Goal: Transaction & Acquisition: Purchase product/service

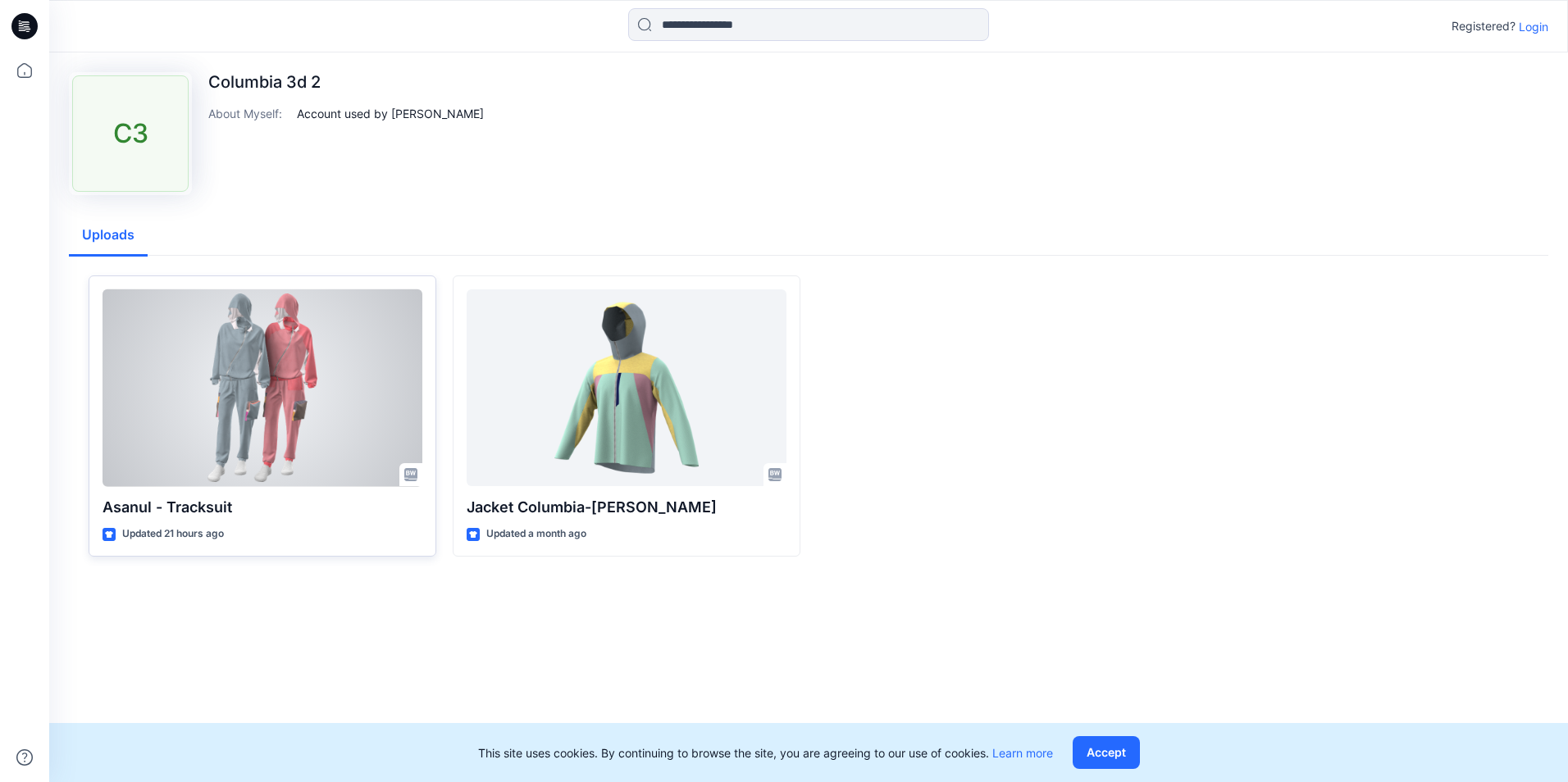
click at [331, 422] on div at bounding box center [263, 388] width 320 height 197
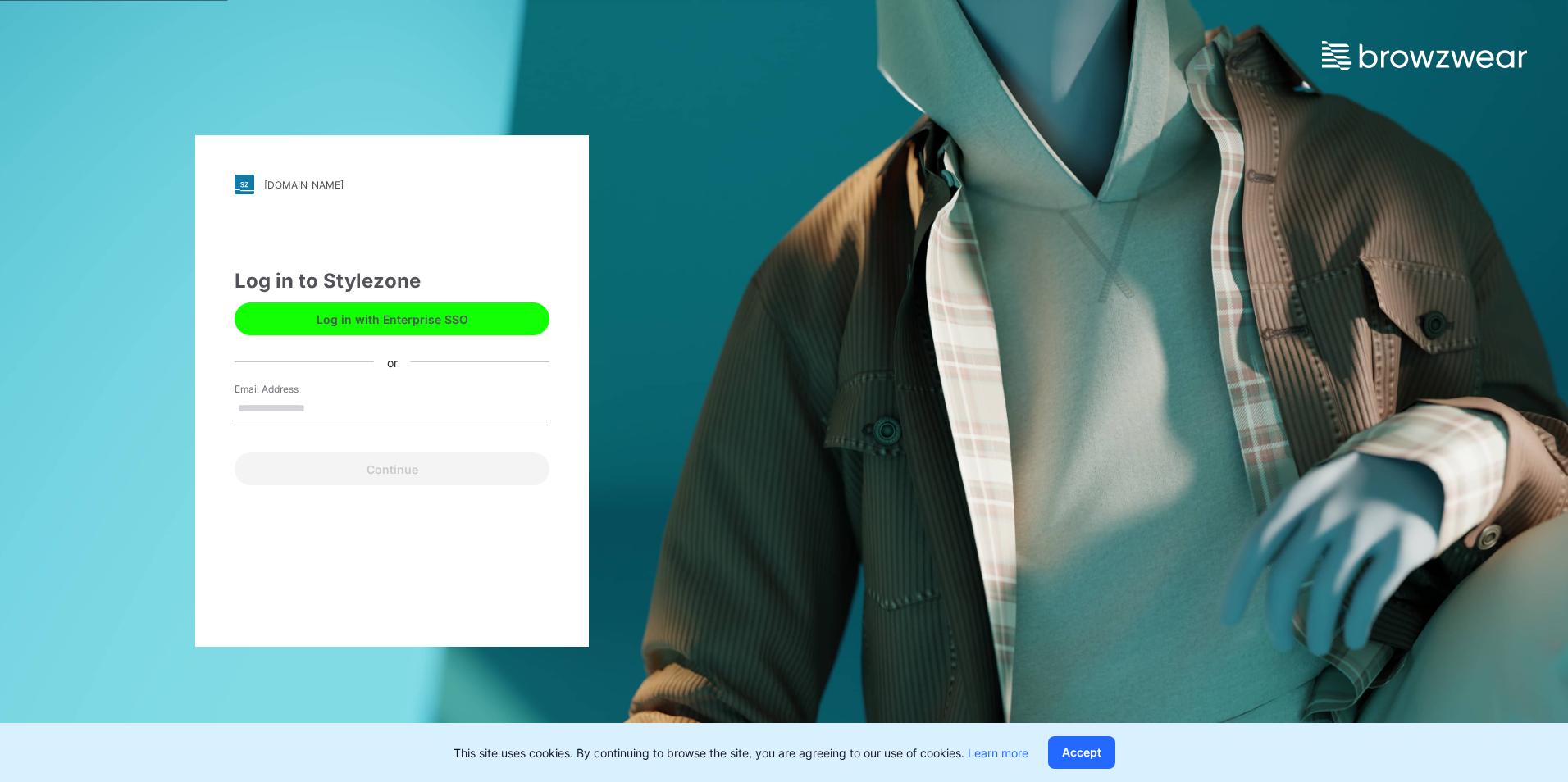
click at [370, 404] on input "Email Address" at bounding box center [392, 408] width 314 height 24
type input "**********"
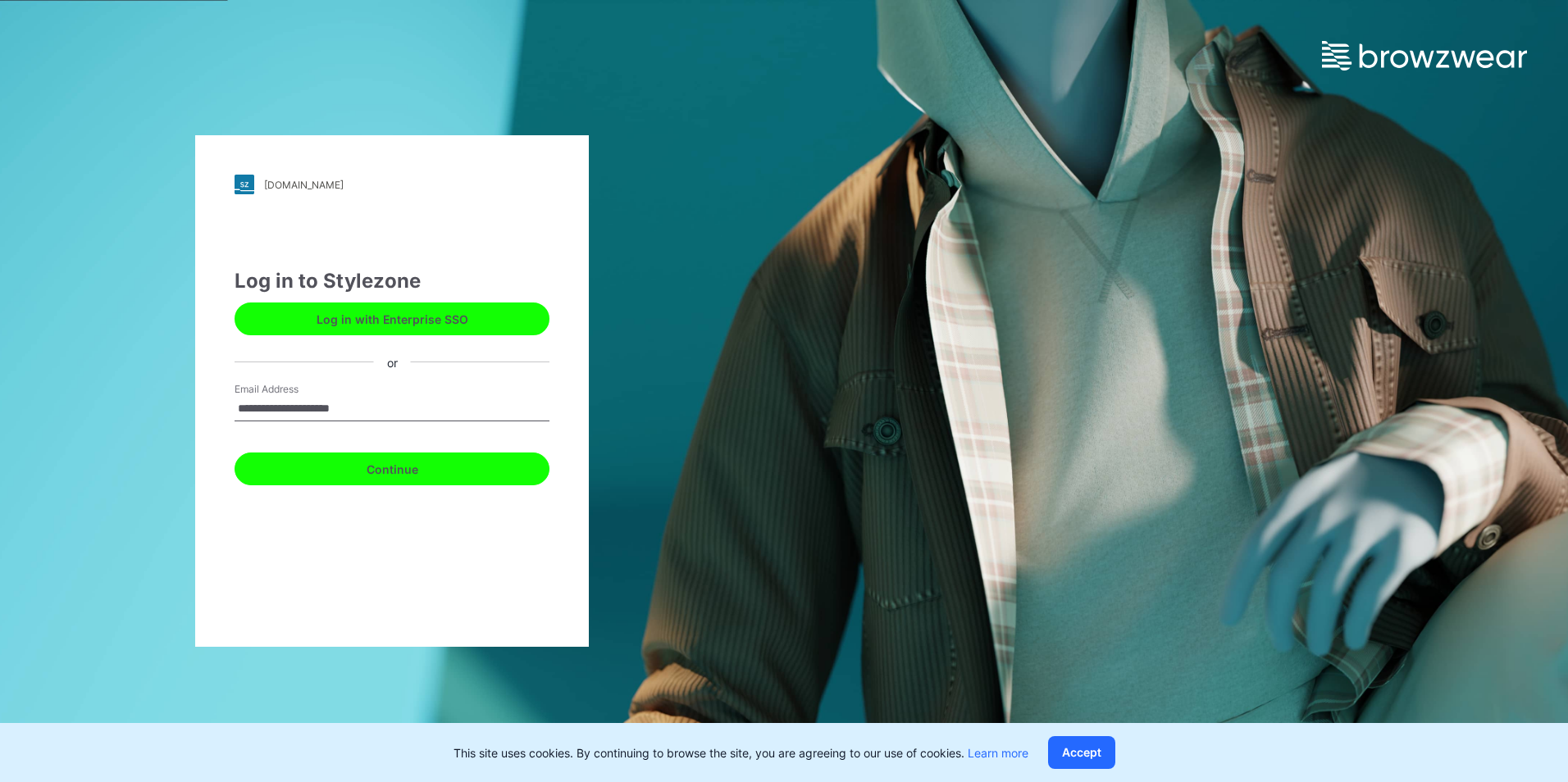
click at [336, 465] on button "Continue" at bounding box center [392, 470] width 314 height 33
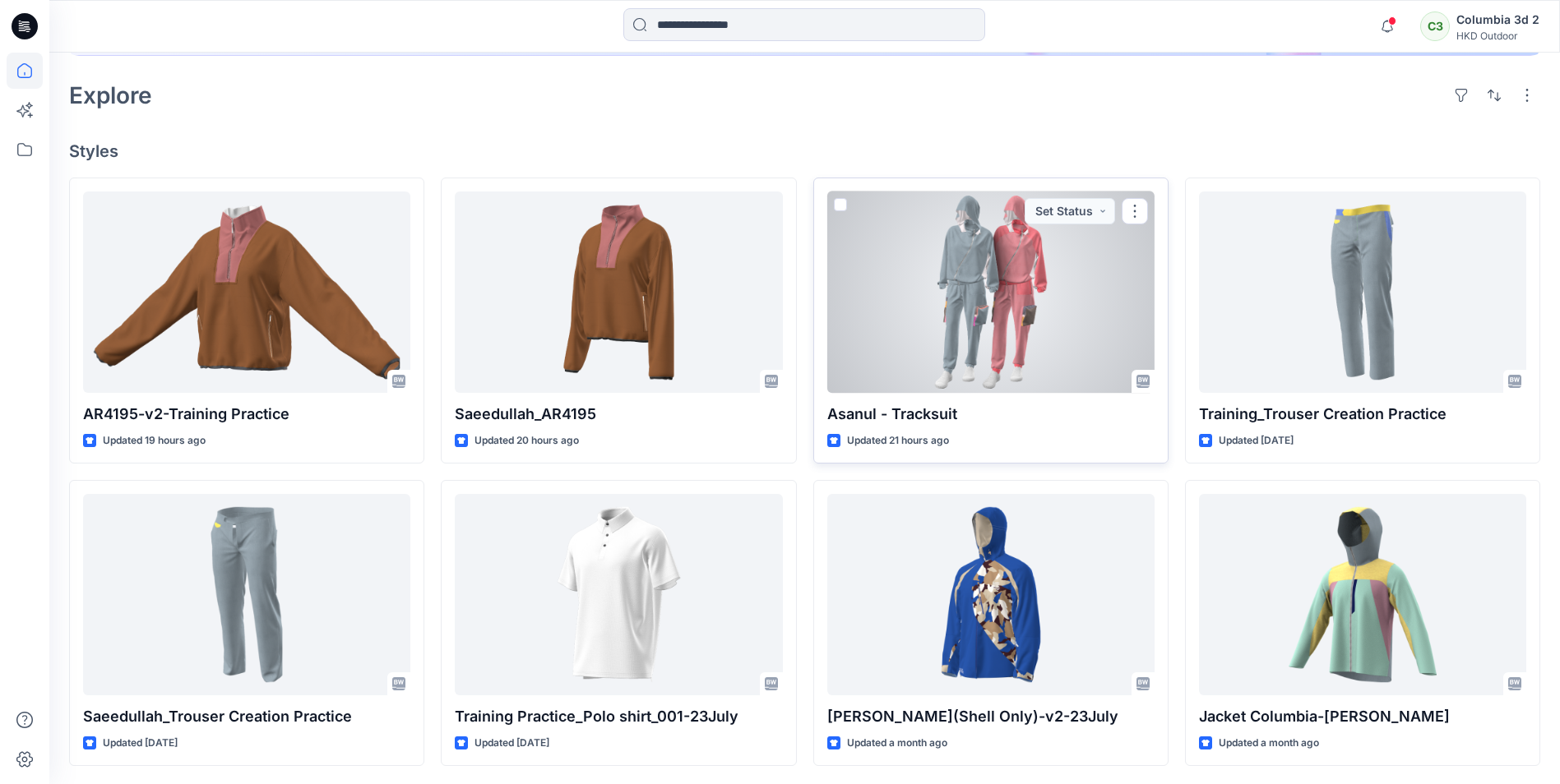
scroll to position [392, 0]
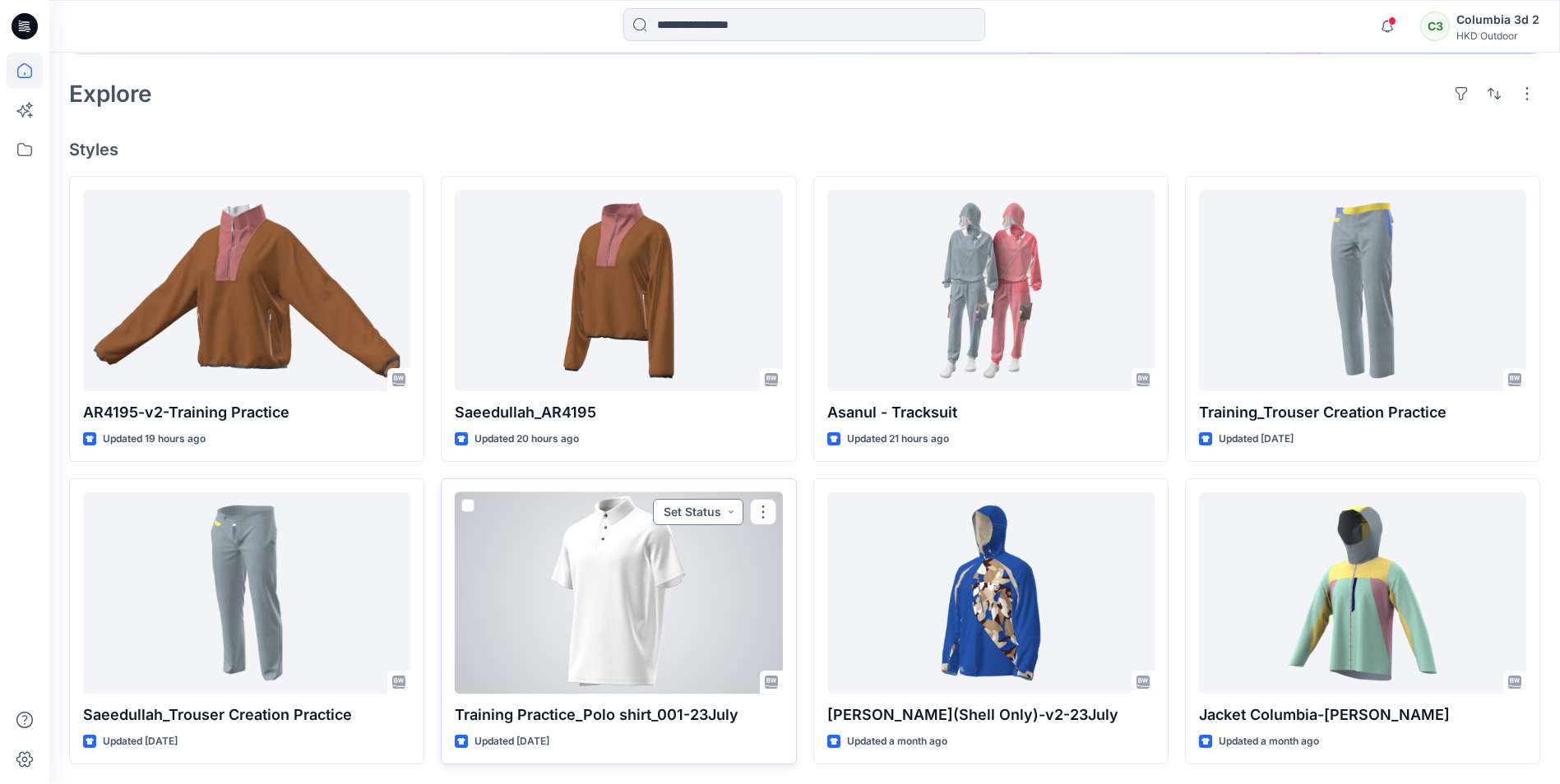
click at [733, 513] on button "Set Status" at bounding box center [698, 512] width 90 height 26
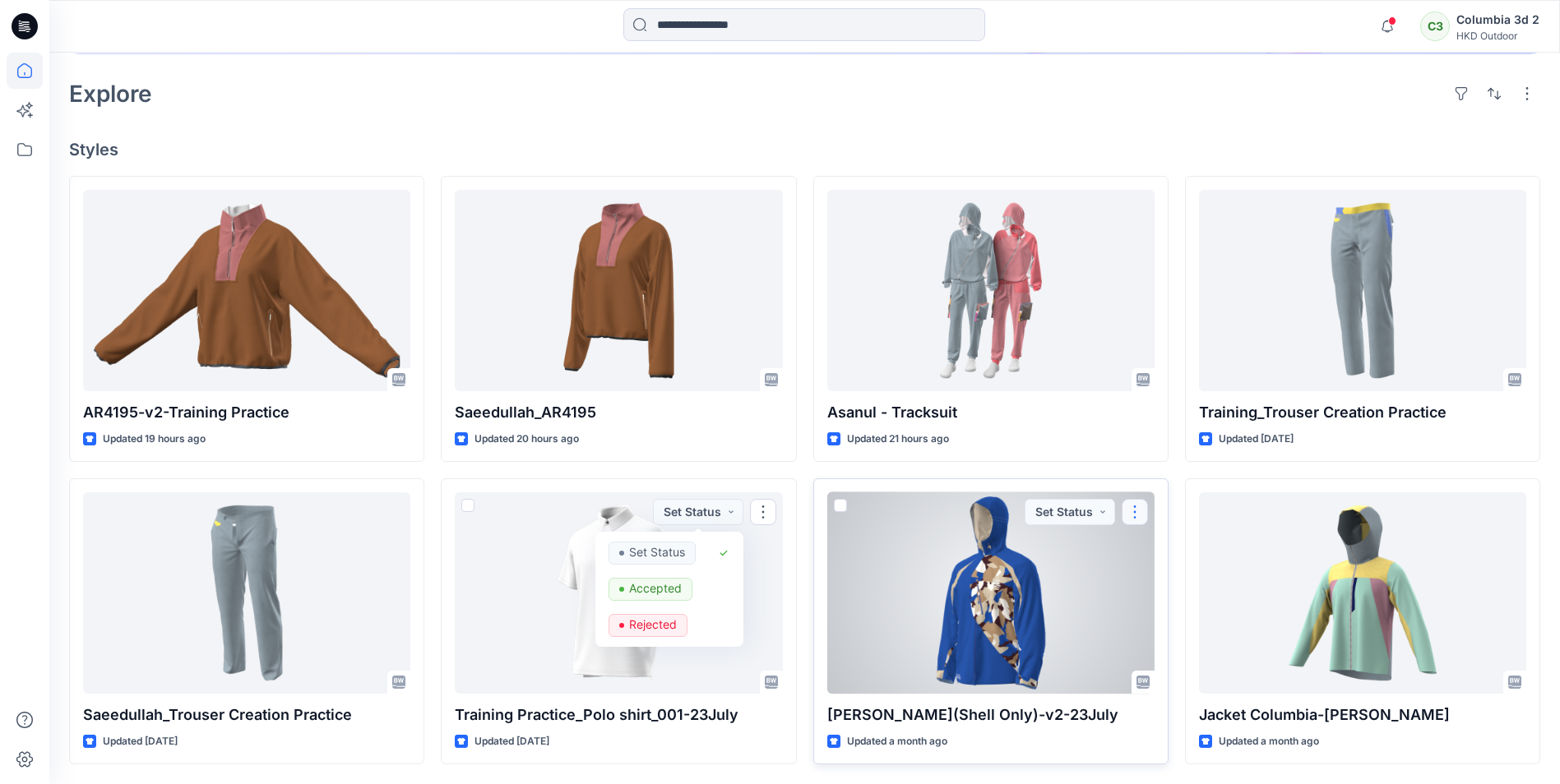
click at [1126, 514] on button "button" at bounding box center [1134, 512] width 26 height 26
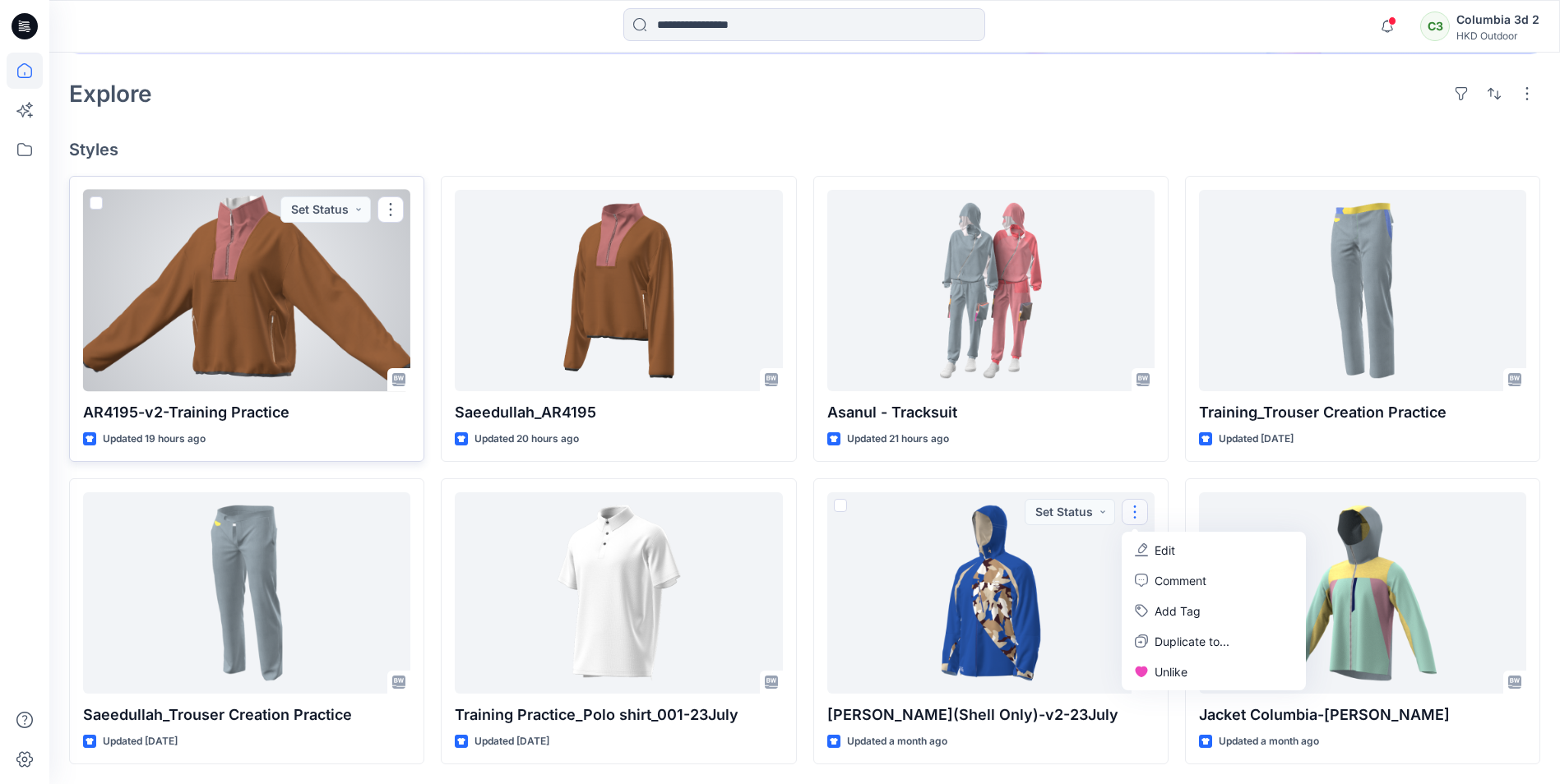
click at [259, 295] on div at bounding box center [247, 291] width 327 height 202
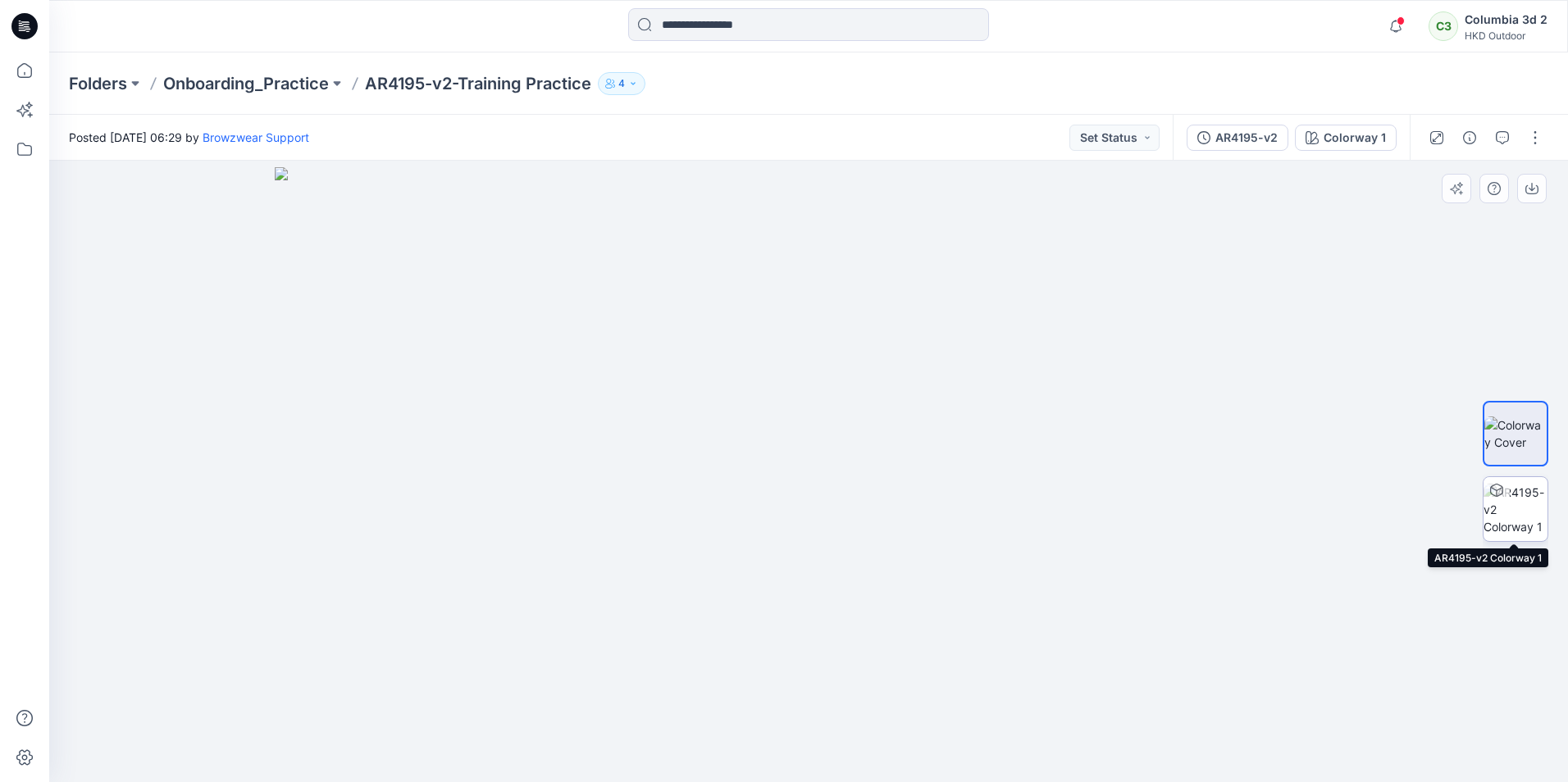
click at [1496, 512] on img at bounding box center [1515, 509] width 64 height 52
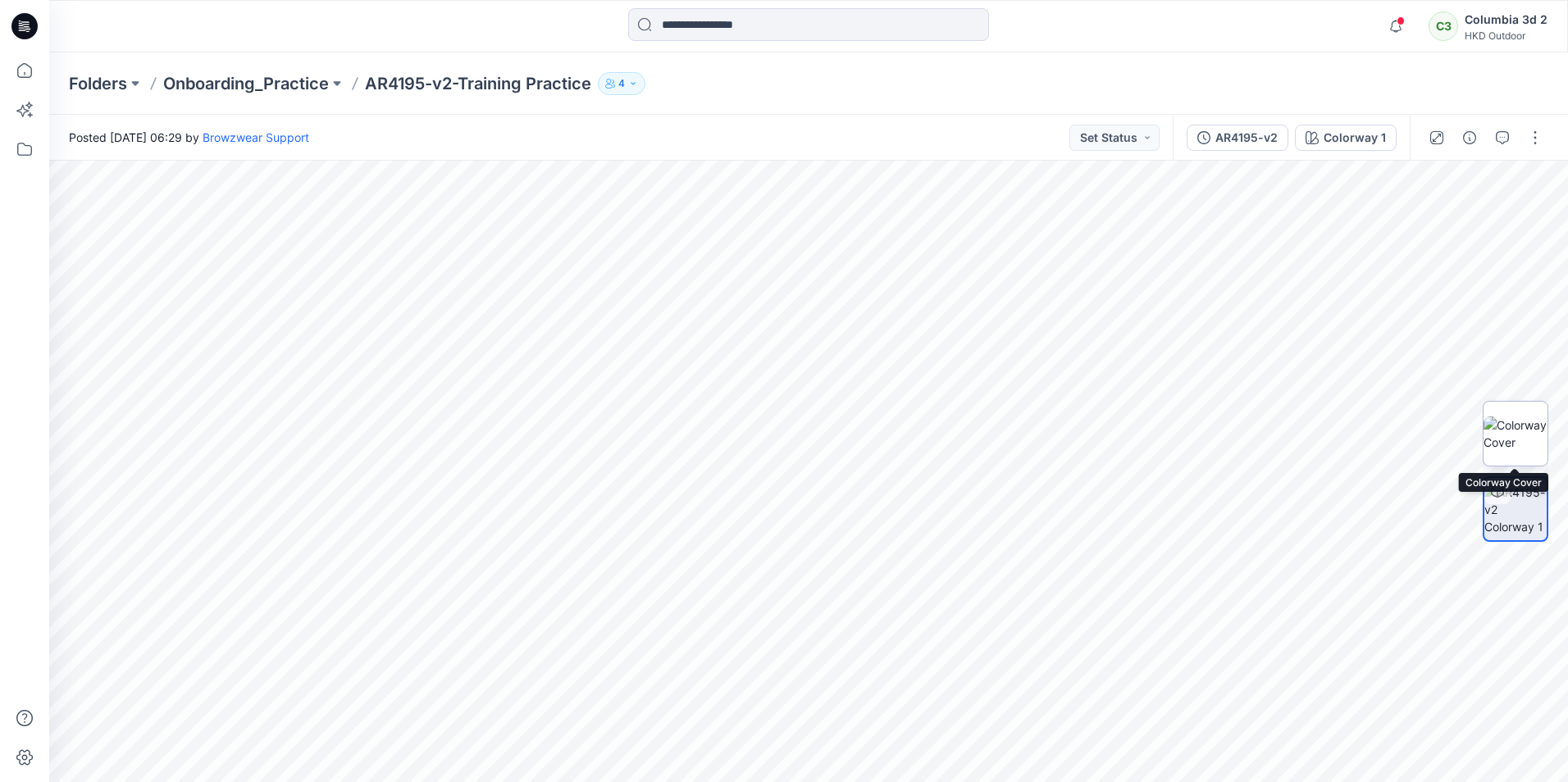
click at [1529, 431] on img at bounding box center [1515, 433] width 64 height 34
click at [380, 404] on img at bounding box center [807, 474] width 1067 height 615
